Goal: Check status: Check status

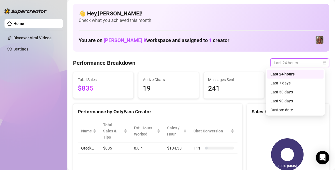
click at [309, 61] on span "Last 24 hours" at bounding box center [300, 63] width 52 height 8
click at [282, 111] on div "Custom date" at bounding box center [295, 110] width 50 height 6
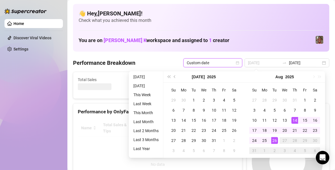
click at [297, 121] on div "14" at bounding box center [294, 120] width 7 height 7
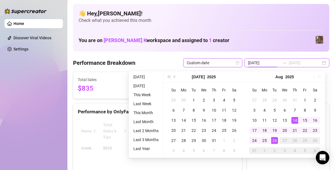
type input "[DATE]"
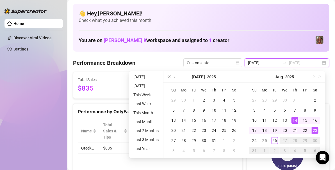
type input "[DATE]"
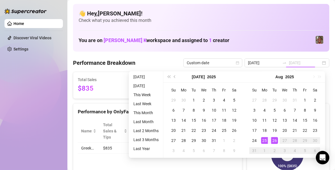
click at [276, 139] on div "26" at bounding box center [274, 140] width 7 height 7
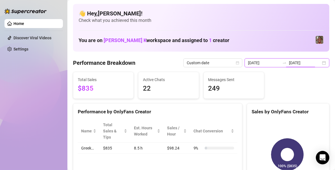
click at [310, 63] on input "[DATE]" at bounding box center [305, 63] width 32 height 6
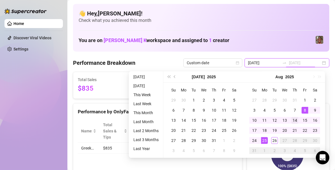
type input "[DATE]"
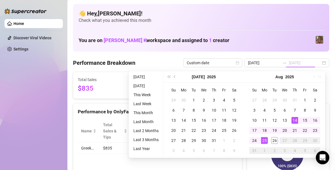
click at [296, 118] on div "14" at bounding box center [294, 120] width 7 height 7
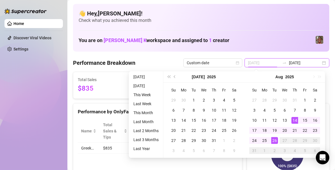
type input "[DATE]"
click at [275, 142] on div "26" at bounding box center [274, 140] width 7 height 7
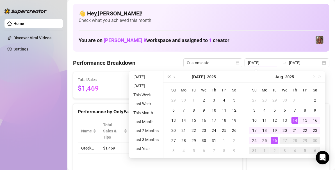
type input "[DATE]"
